Goal: Information Seeking & Learning: Compare options

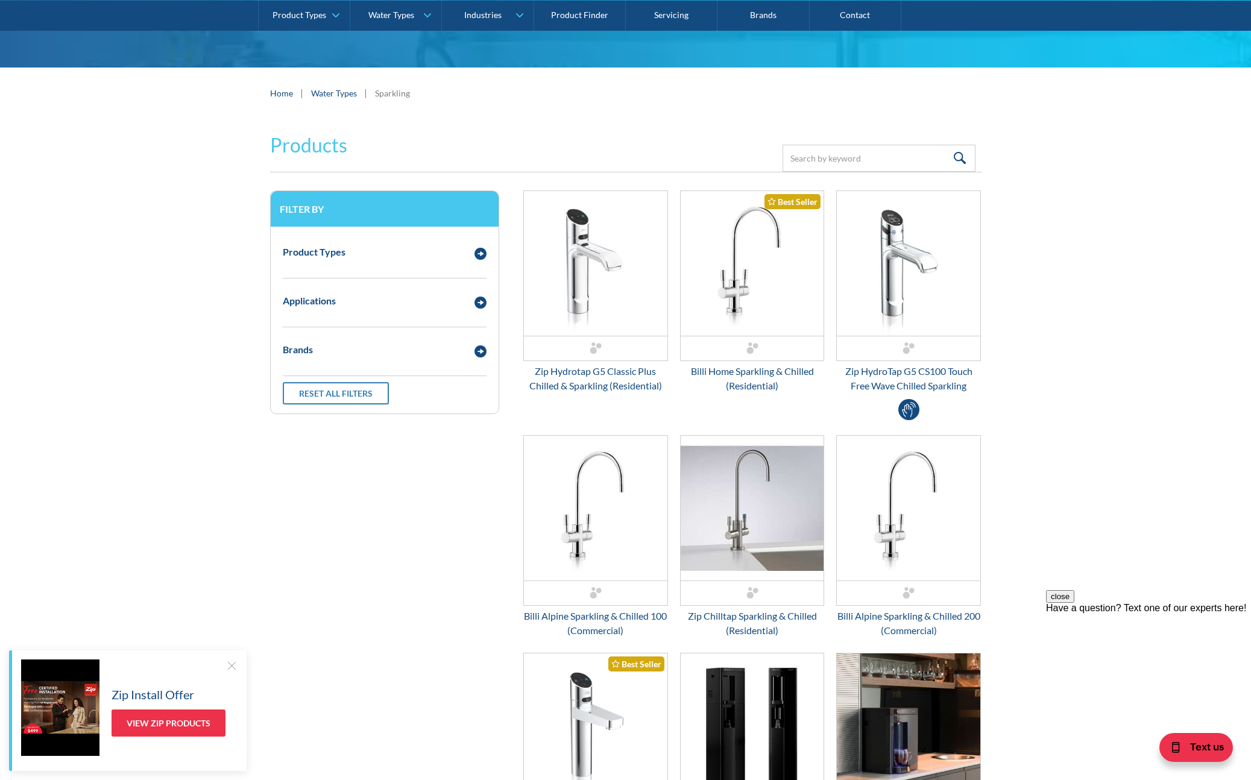
scroll to position [183, 0]
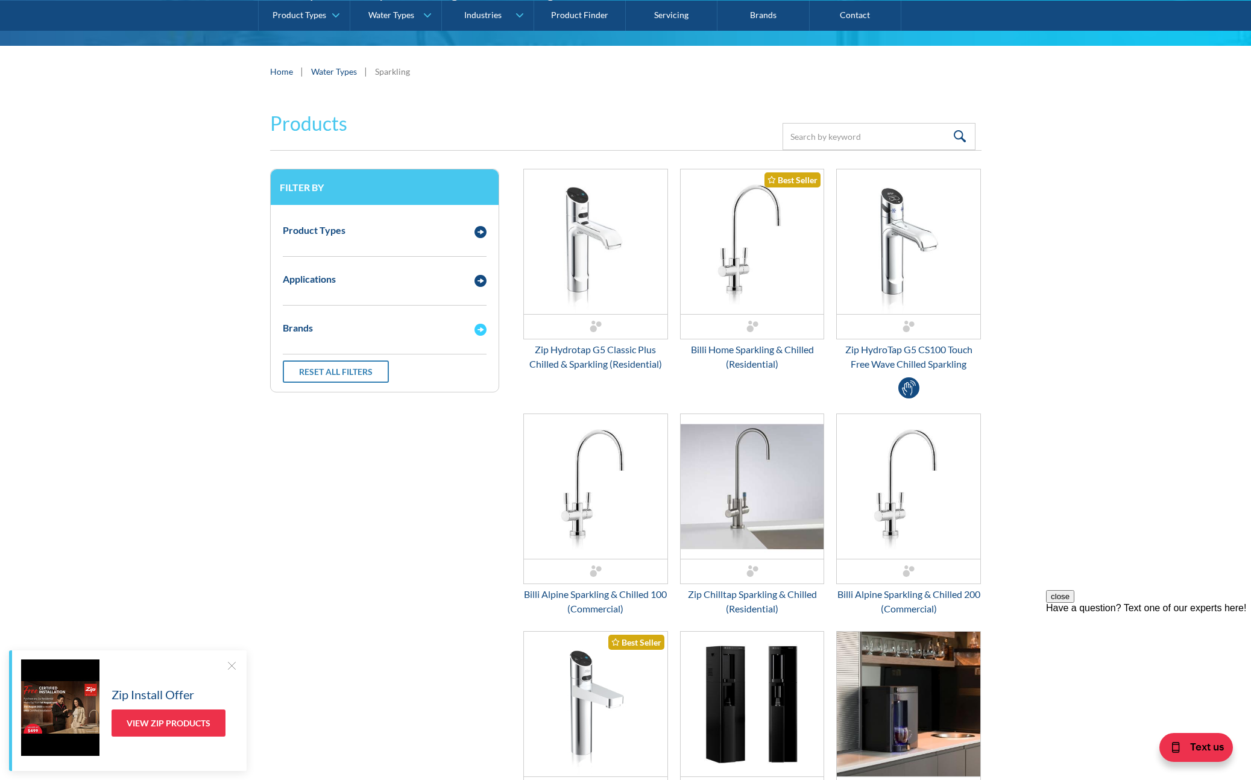
click at [477, 329] on img "Email Form 3" at bounding box center [481, 330] width 12 height 12
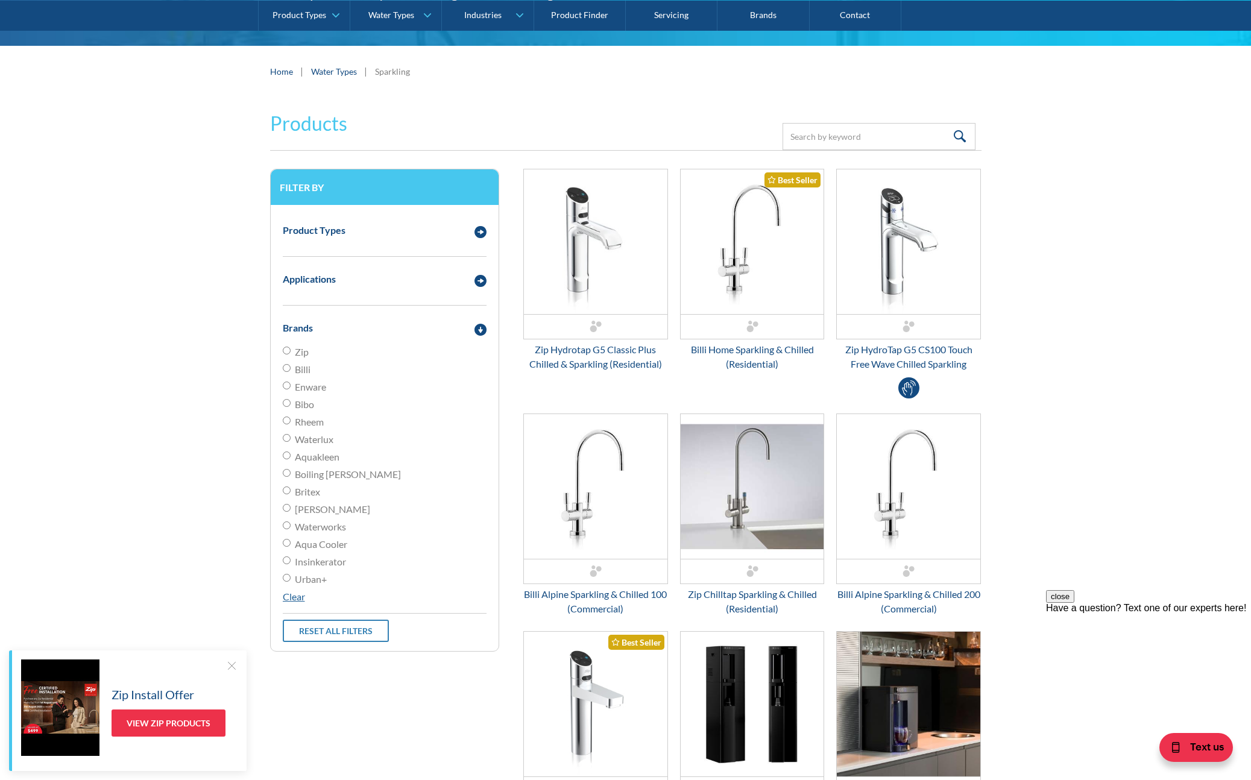
click at [286, 352] on input "Zip" at bounding box center [287, 351] width 8 height 8
radio input "true"
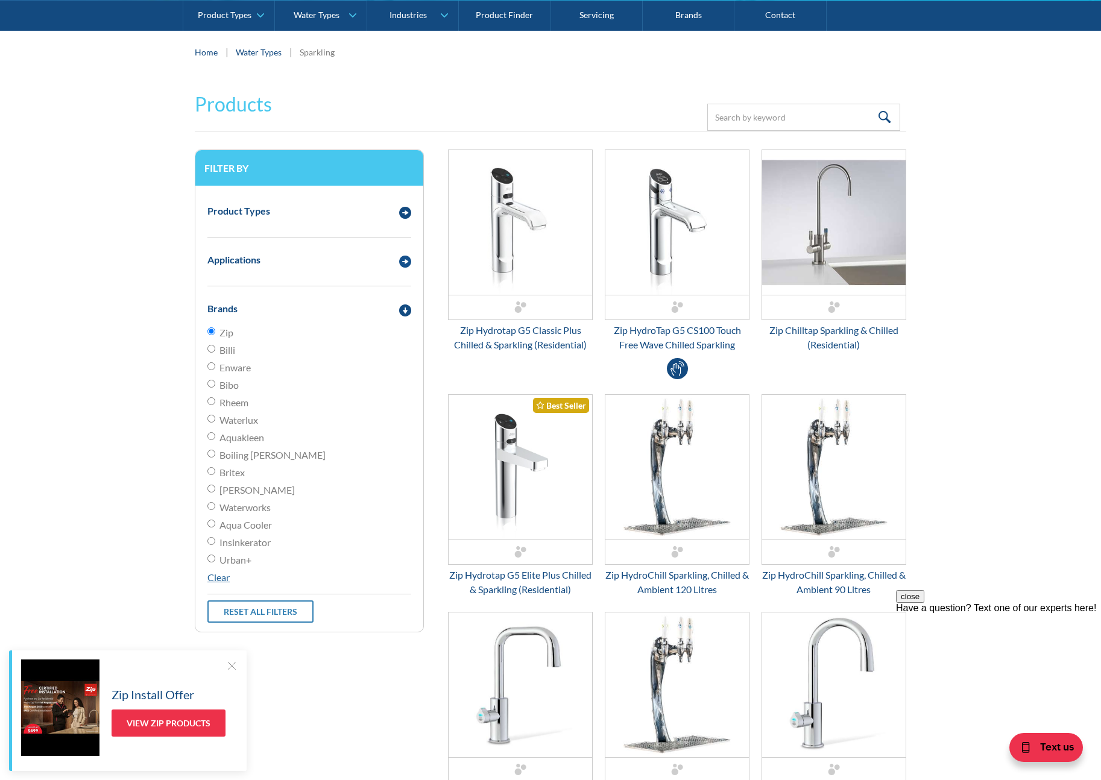
scroll to position [201, 0]
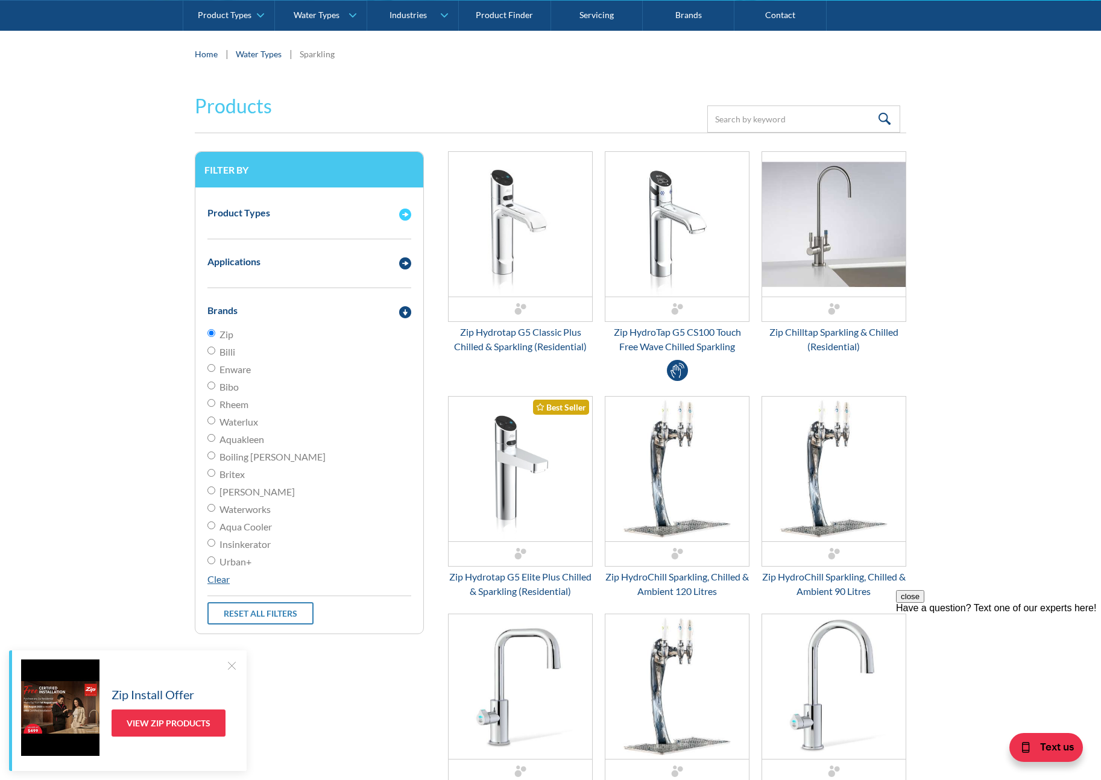
click at [406, 215] on img "Email Form 3" at bounding box center [405, 215] width 12 height 12
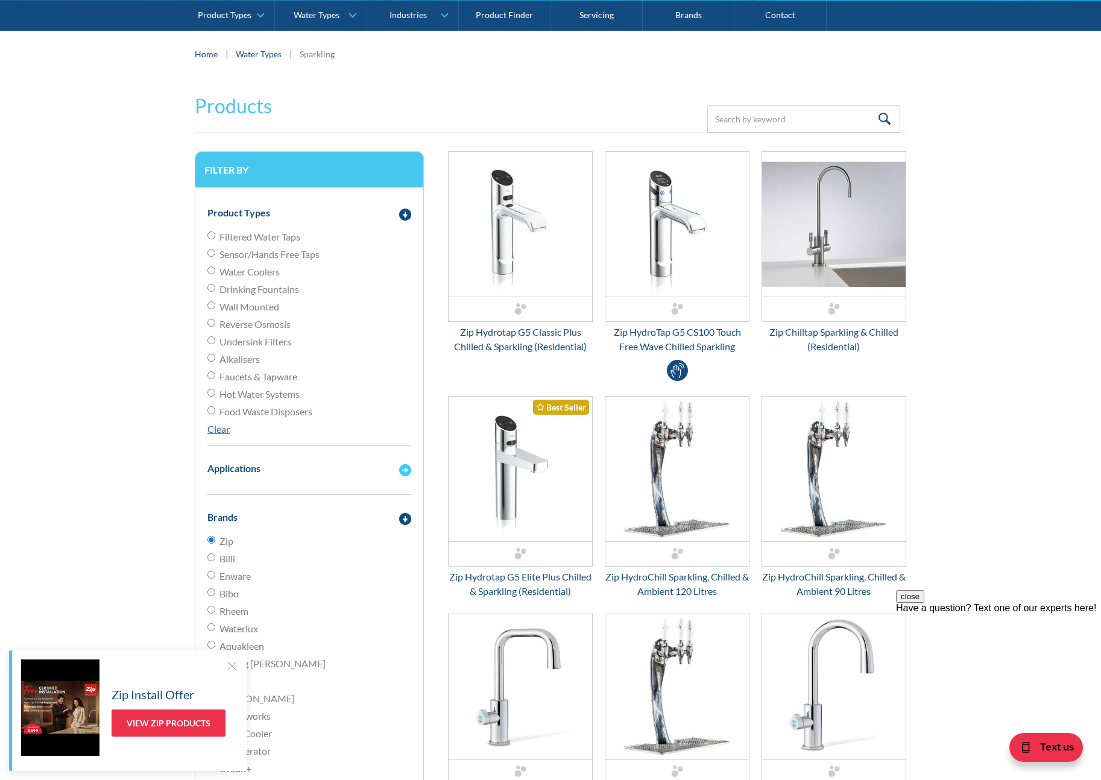
click at [408, 469] on img "Email Form 3" at bounding box center [405, 470] width 12 height 12
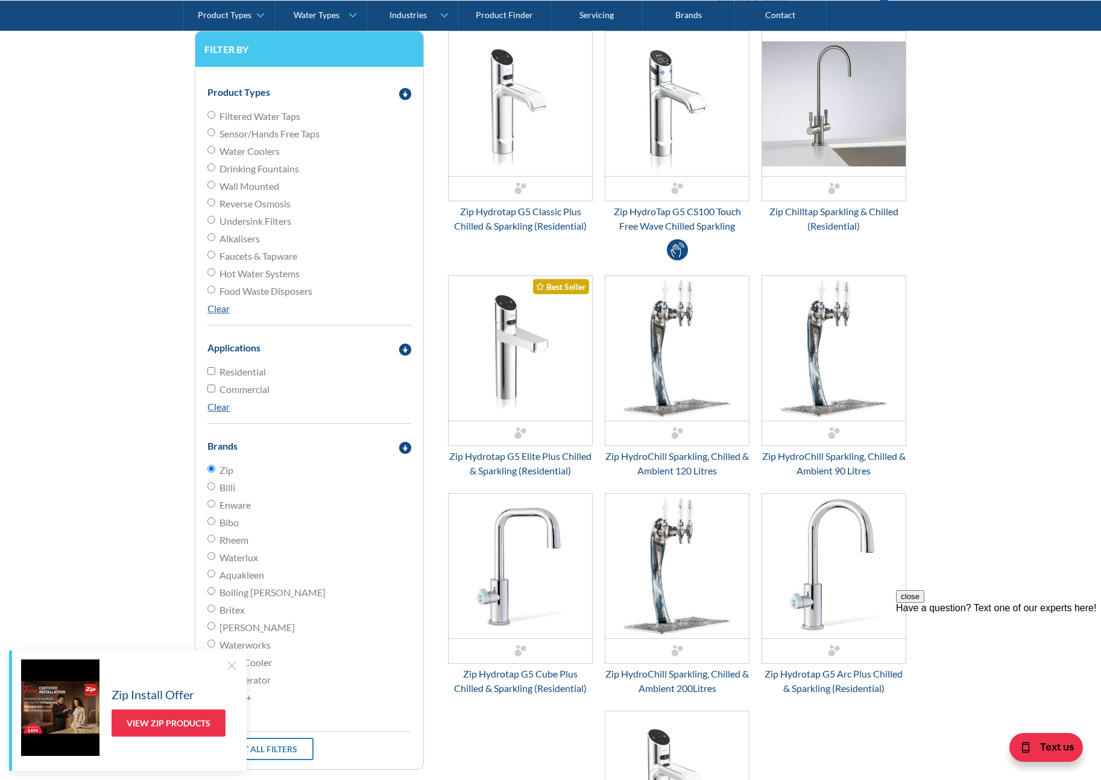
drag, startPoint x: 210, startPoint y: 369, endPoint x: 220, endPoint y: 370, distance: 9.7
click at [210, 369] on input "Residential" at bounding box center [211, 371] width 8 height 8
checkbox input "true"
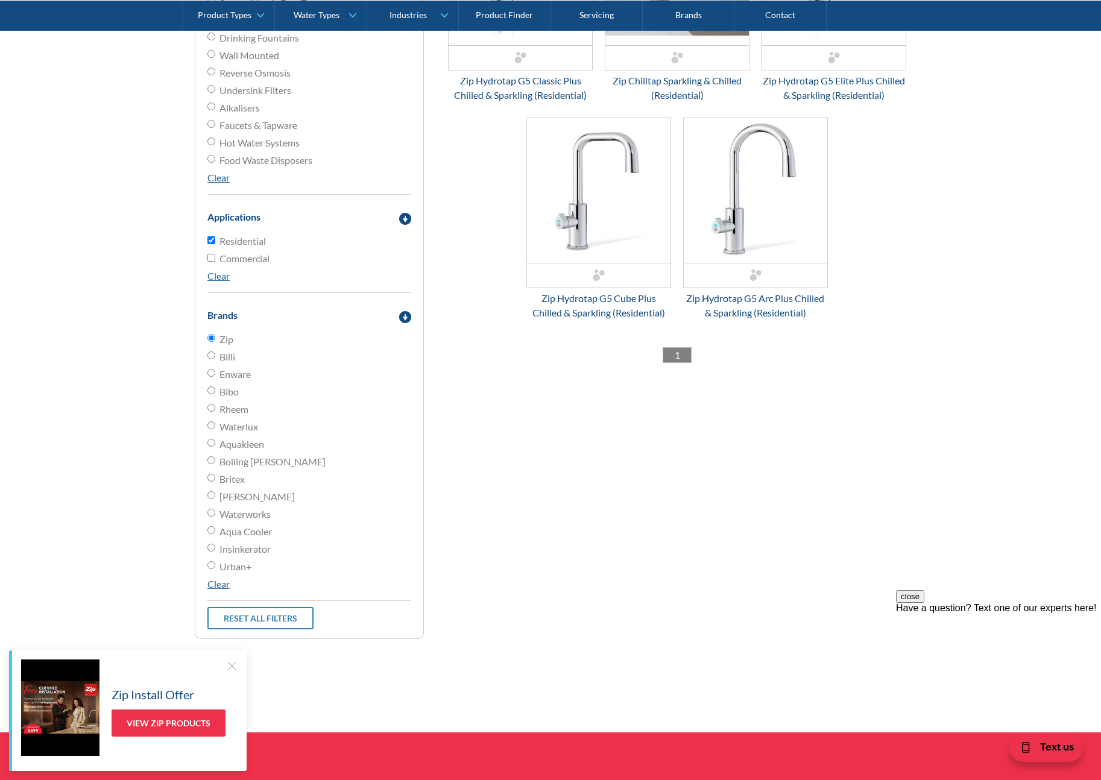
scroll to position [457, 0]
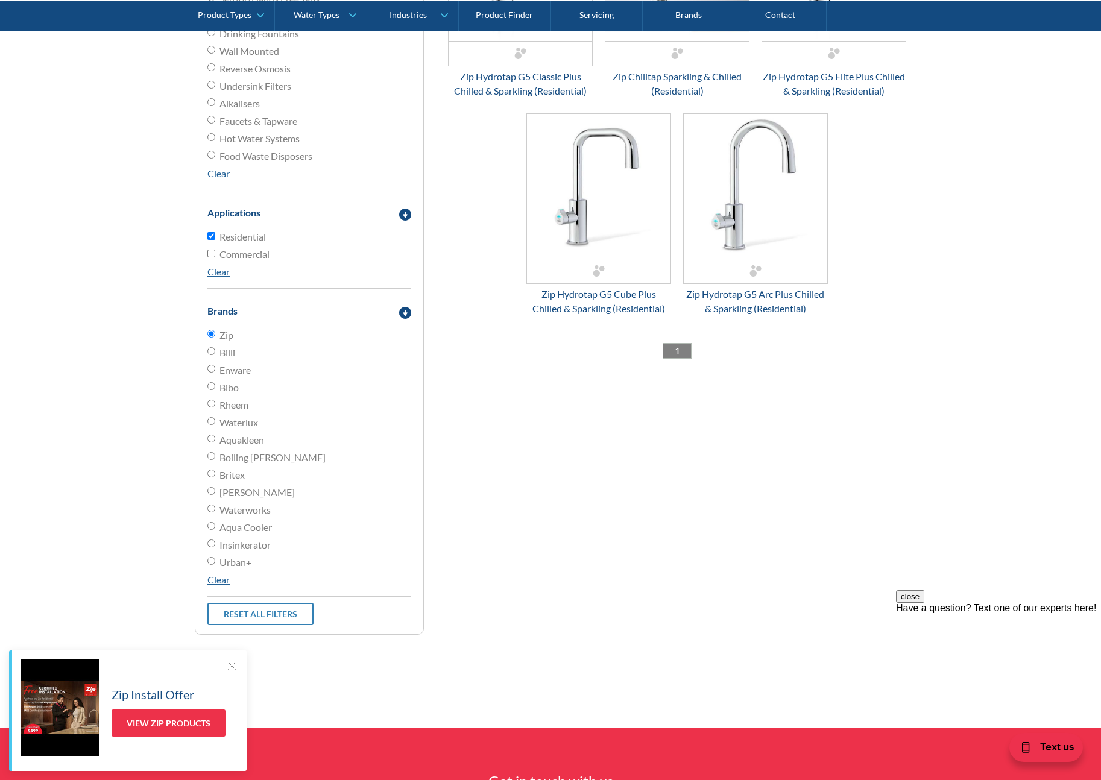
click at [211, 338] on input "Billi" at bounding box center [211, 334] width 8 height 8
radio input "true"
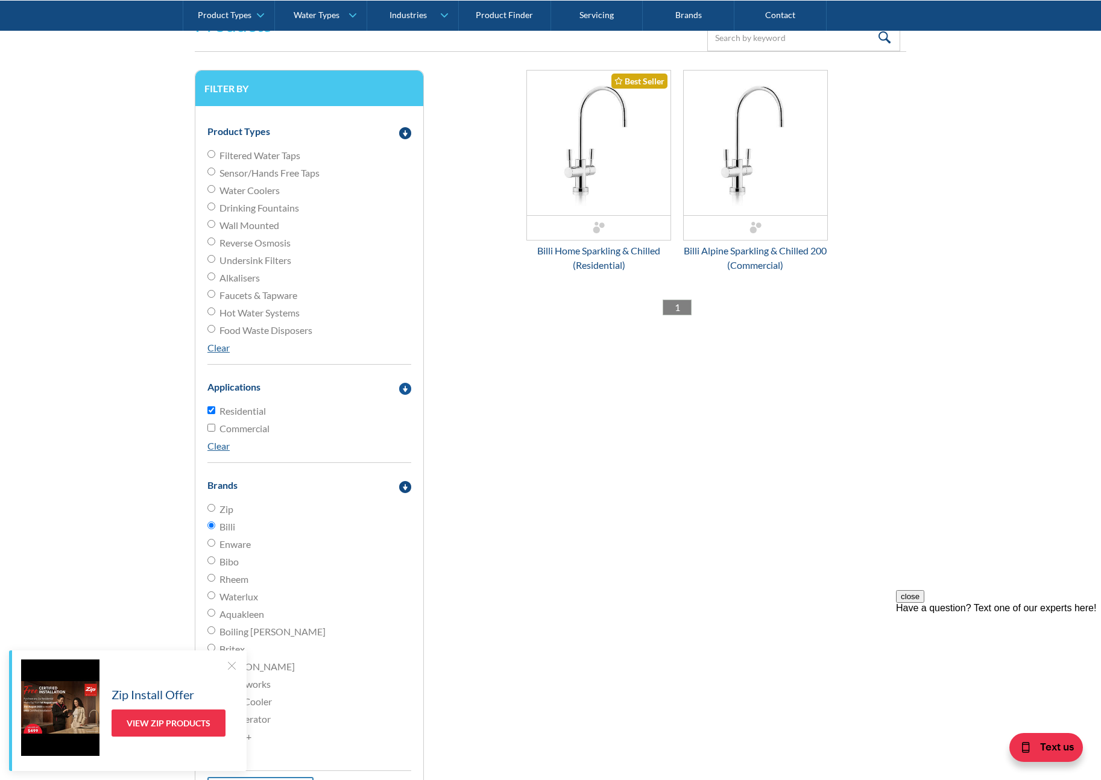
scroll to position [280, 0]
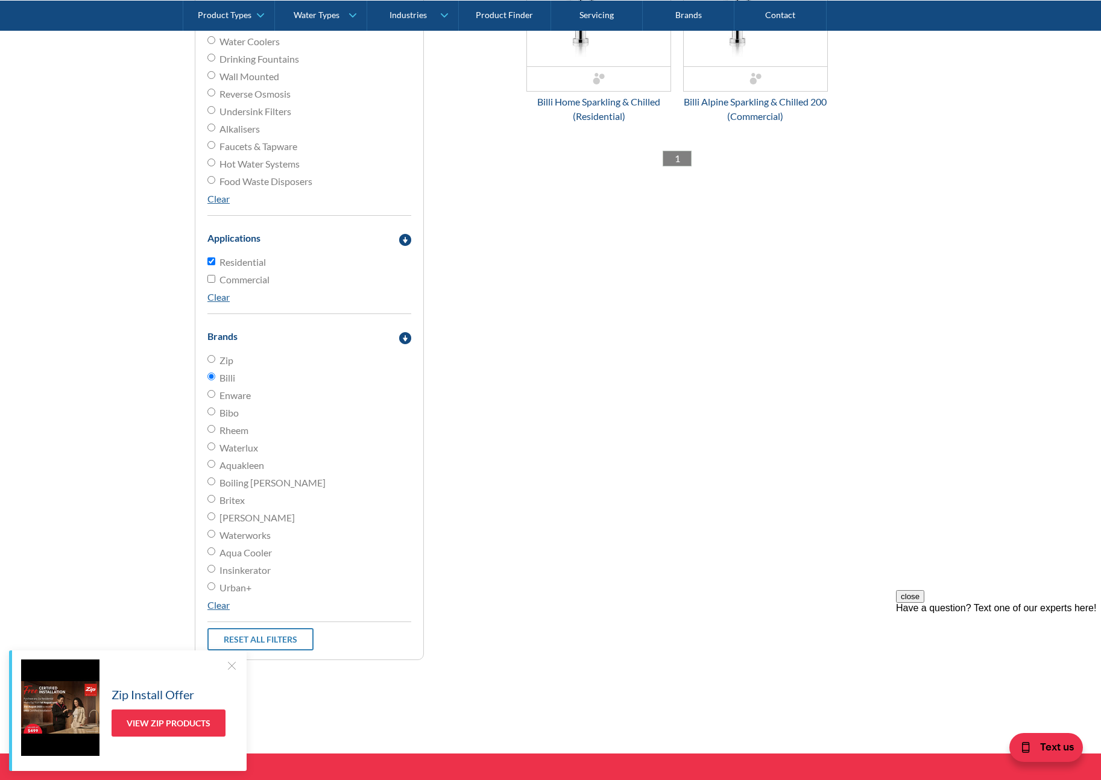
click at [212, 363] on input "Enware" at bounding box center [211, 359] width 8 height 8
radio input "true"
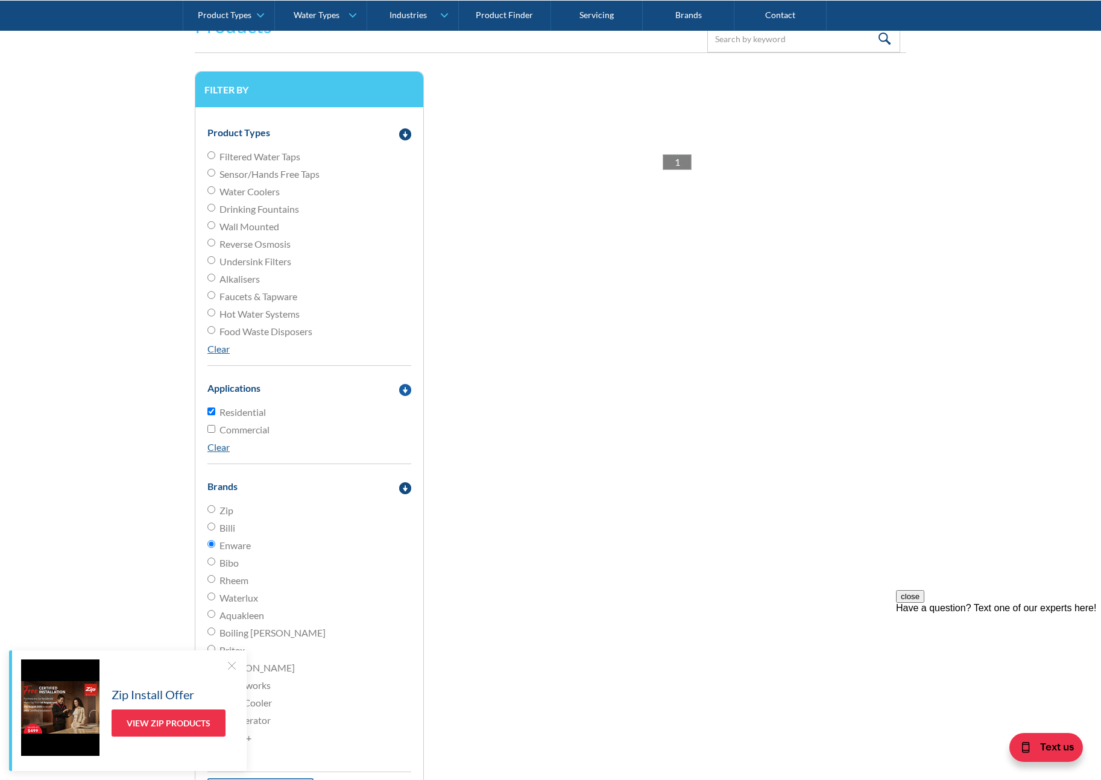
scroll to position [280, 0]
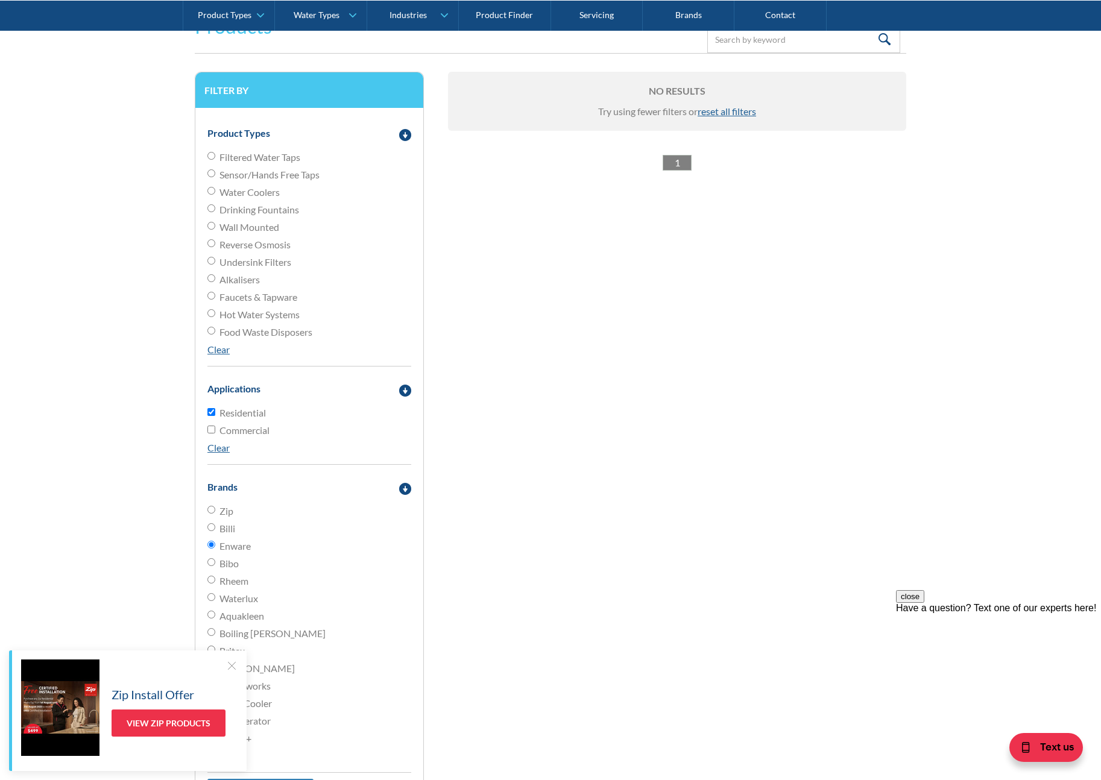
click at [210, 514] on input "Bibo" at bounding box center [211, 510] width 8 height 8
radio input "true"
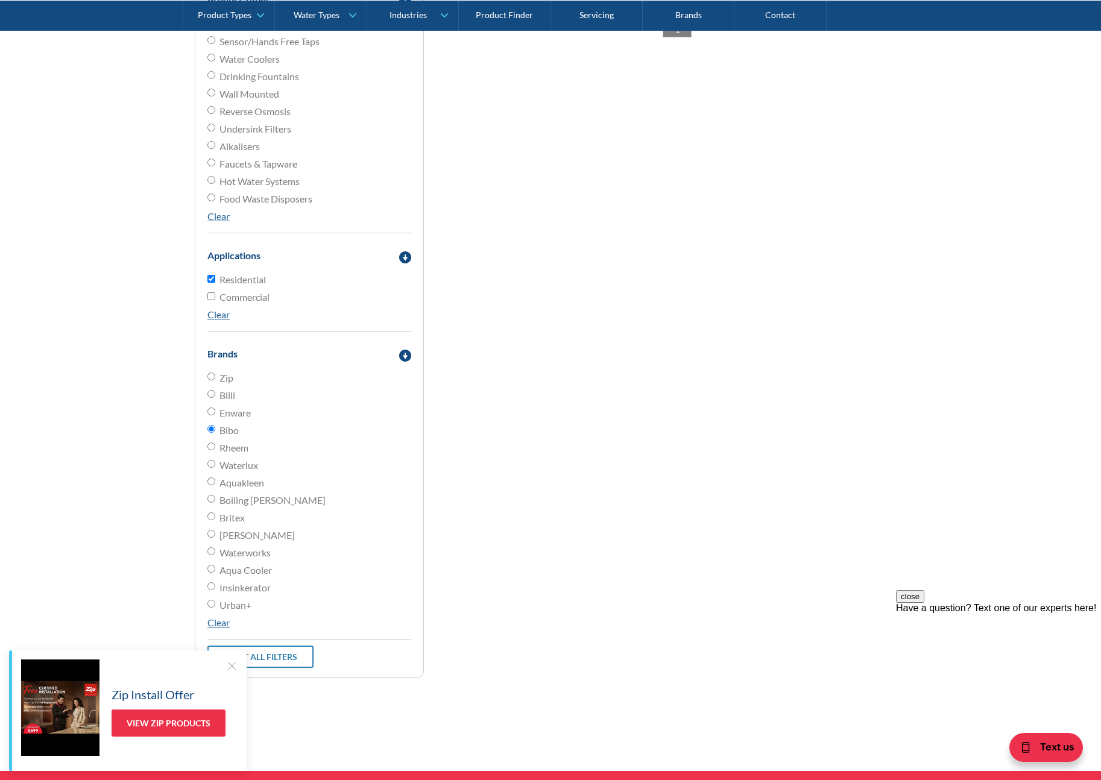
scroll to position [417, 0]
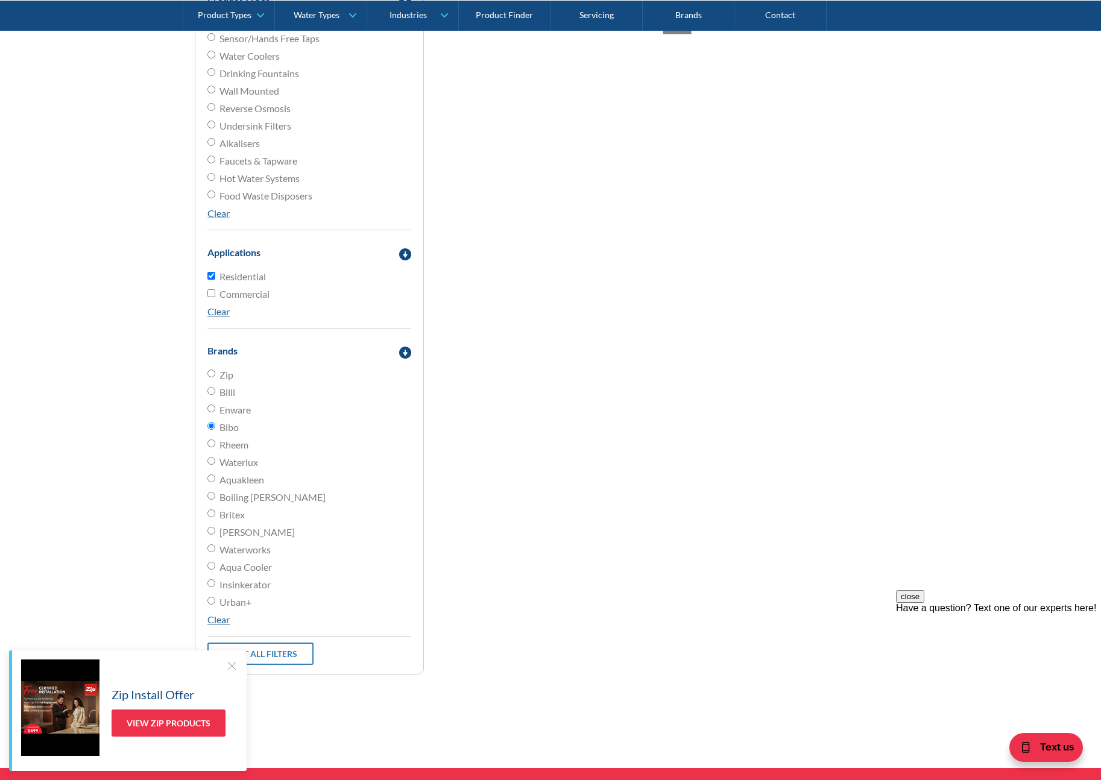
drag, startPoint x: 212, startPoint y: 441, endPoint x: 221, endPoint y: 446, distance: 10.5
click at [212, 378] on input "Rheem" at bounding box center [211, 374] width 8 height 8
radio input "true"
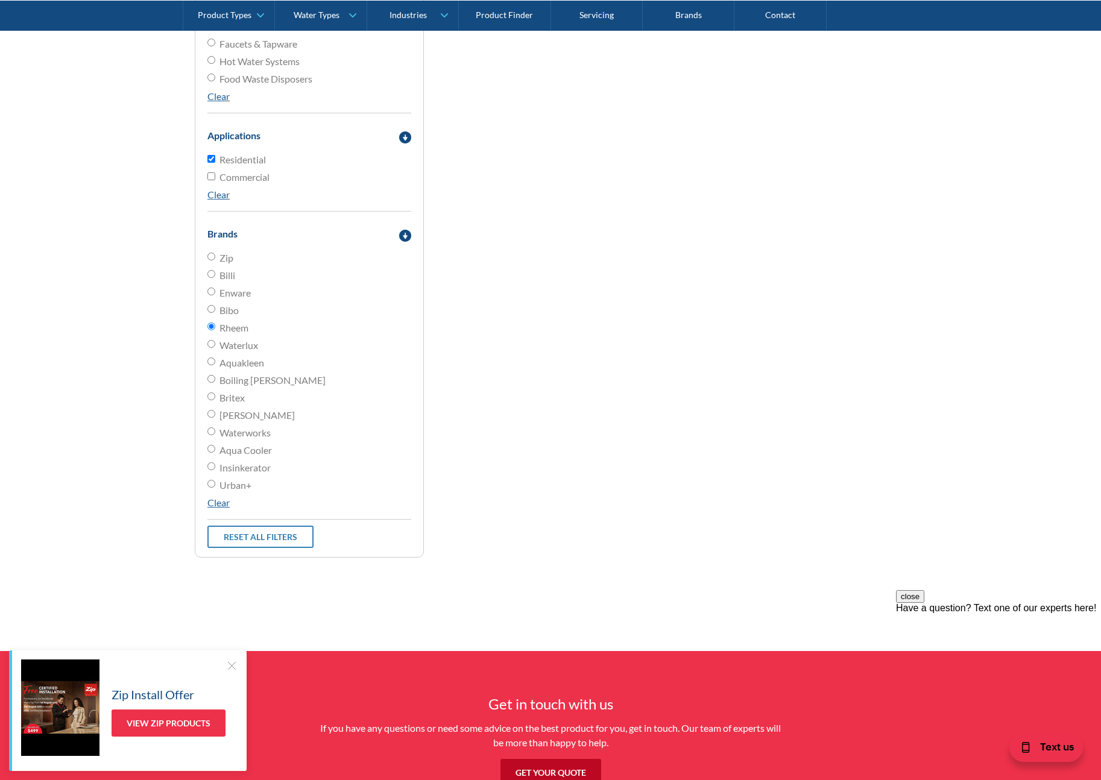
scroll to position [534, 0]
click at [212, 260] on input "Insinkerator" at bounding box center [211, 256] width 8 height 8
radio input "true"
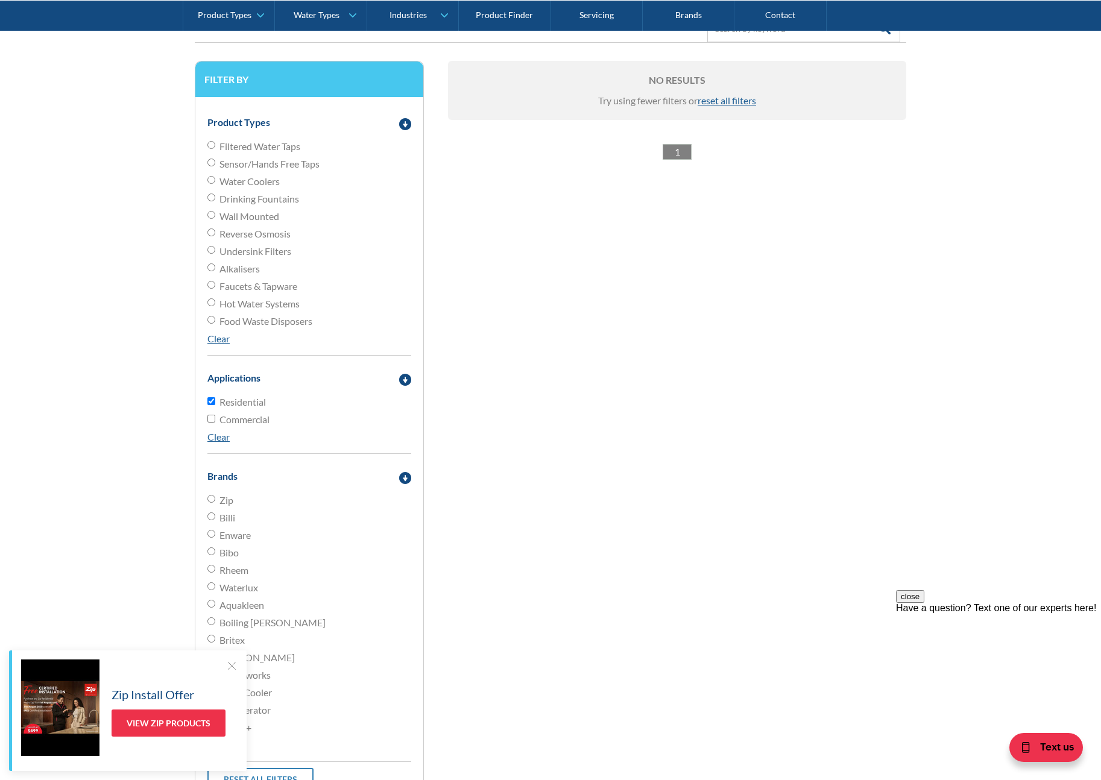
scroll to position [280, 0]
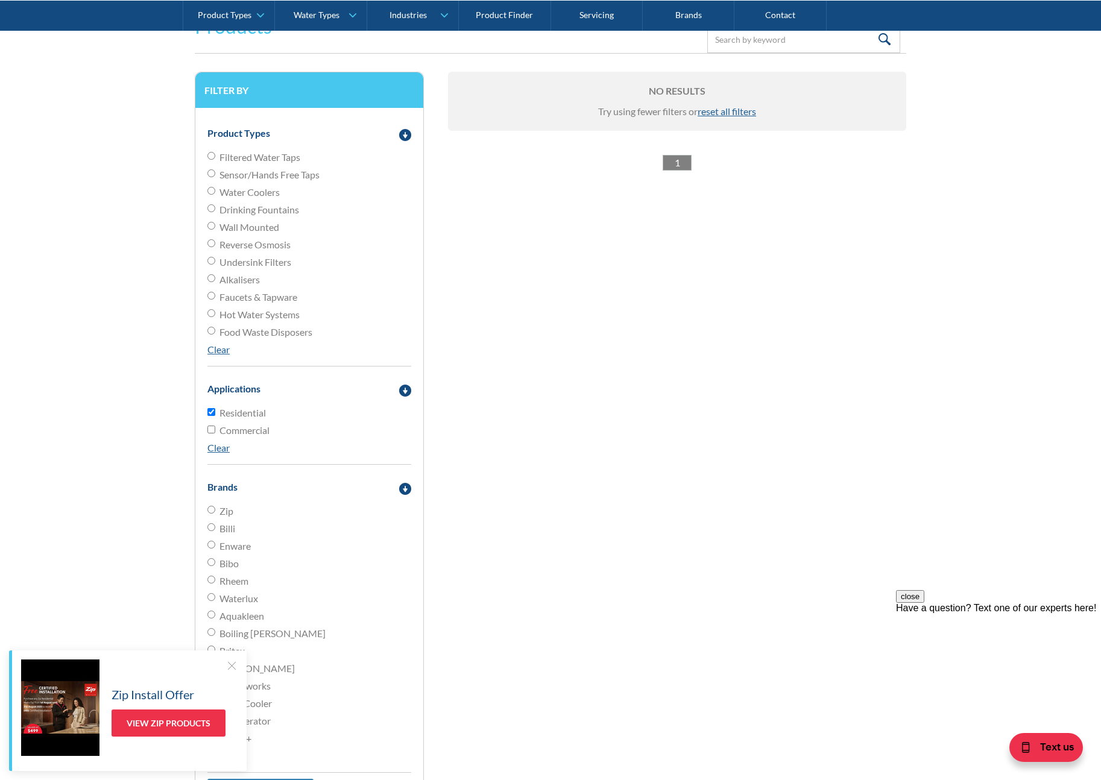
click at [212, 514] on input "Boiling [PERSON_NAME]" at bounding box center [211, 510] width 8 height 8
radio input "true"
click at [209, 411] on input "Residential" at bounding box center [211, 412] width 8 height 8
checkbox input "false"
click at [212, 511] on input "Zip" at bounding box center [211, 510] width 8 height 8
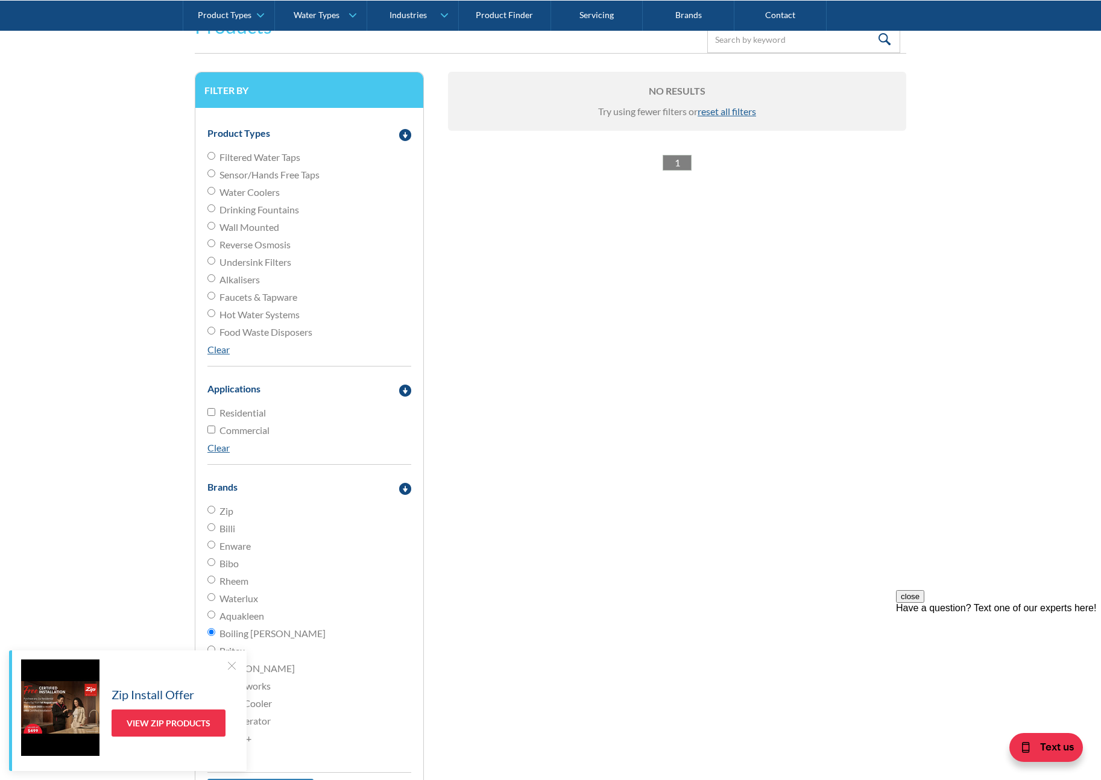
radio input "true"
